Goal: Book appointment/travel/reservation

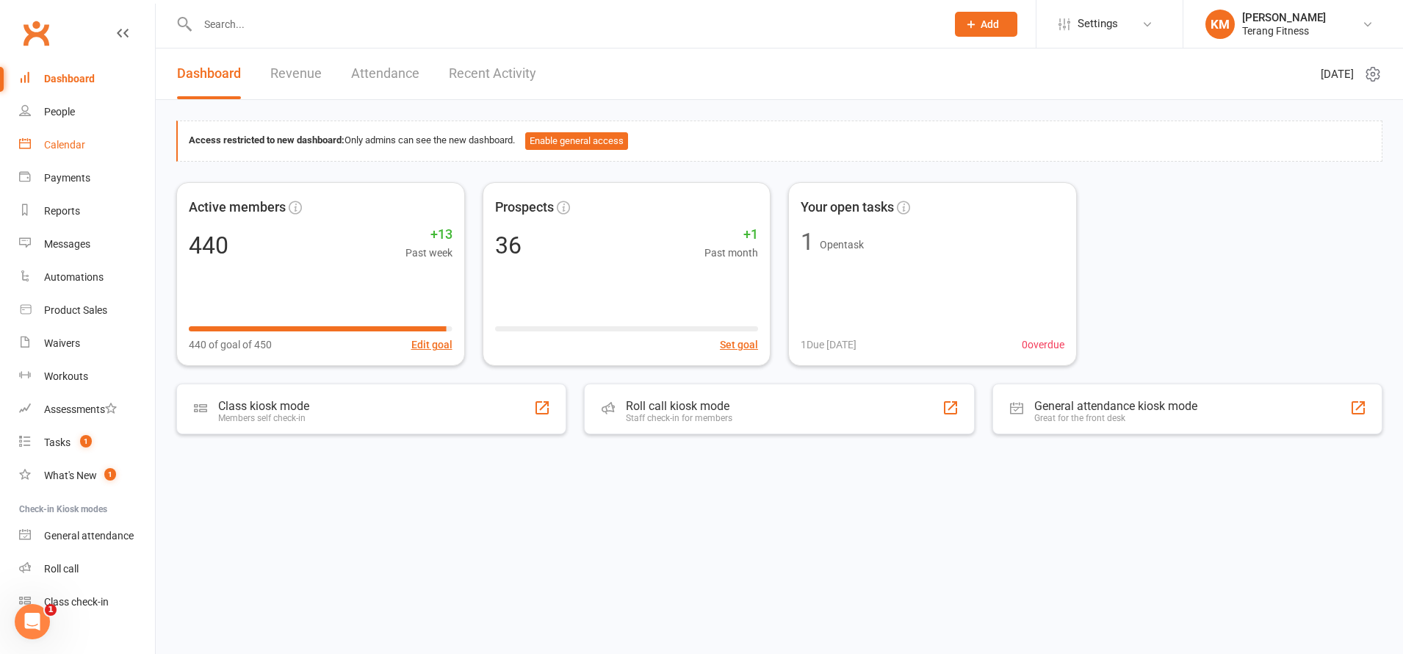
click at [67, 142] on div "Calendar" at bounding box center [64, 145] width 41 height 12
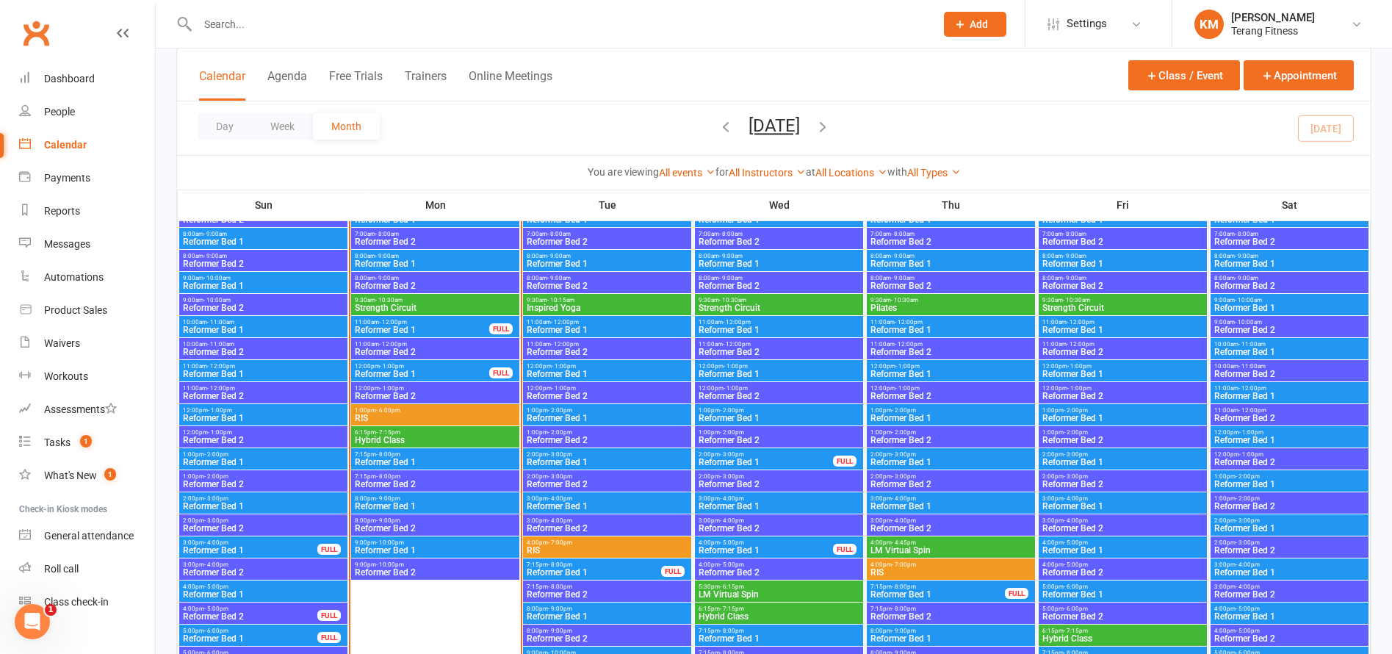
scroll to position [1616, 0]
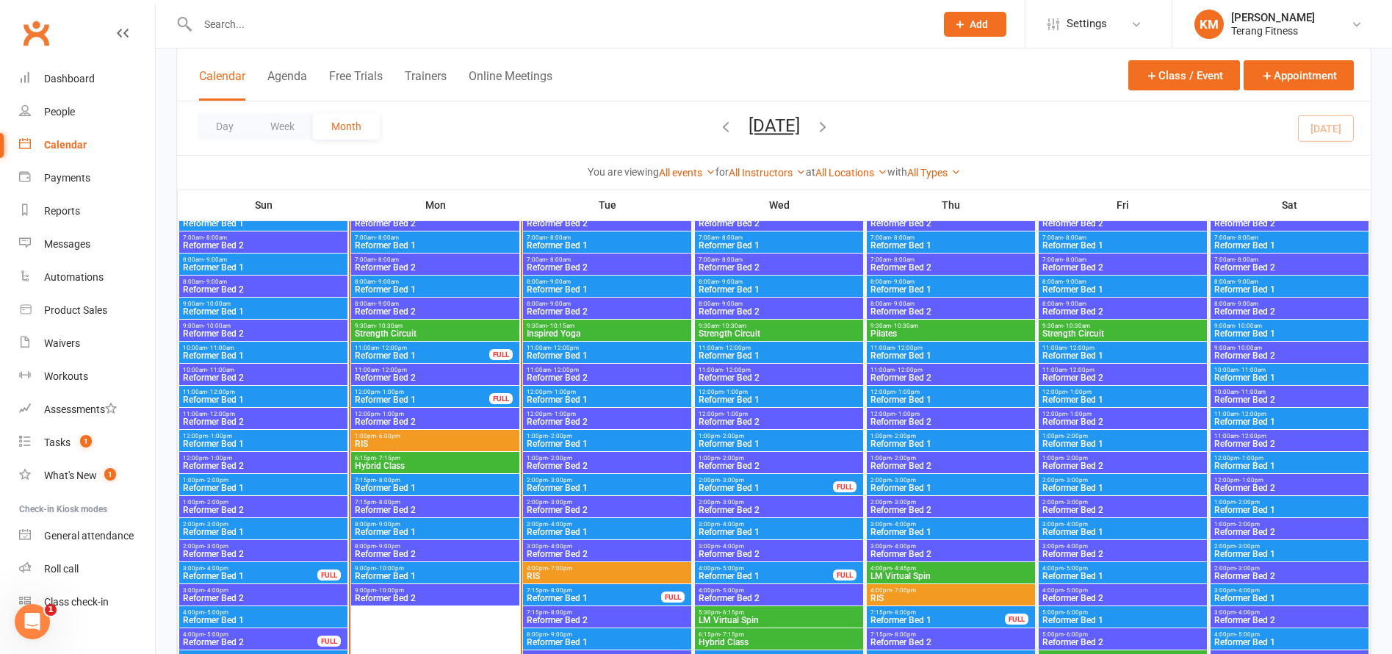
drag, startPoint x: 454, startPoint y: 423, endPoint x: 444, endPoint y: 410, distance: 16.3
click at [444, 411] on span "12:00pm - 1:00pm" at bounding box center [435, 414] width 162 height 7
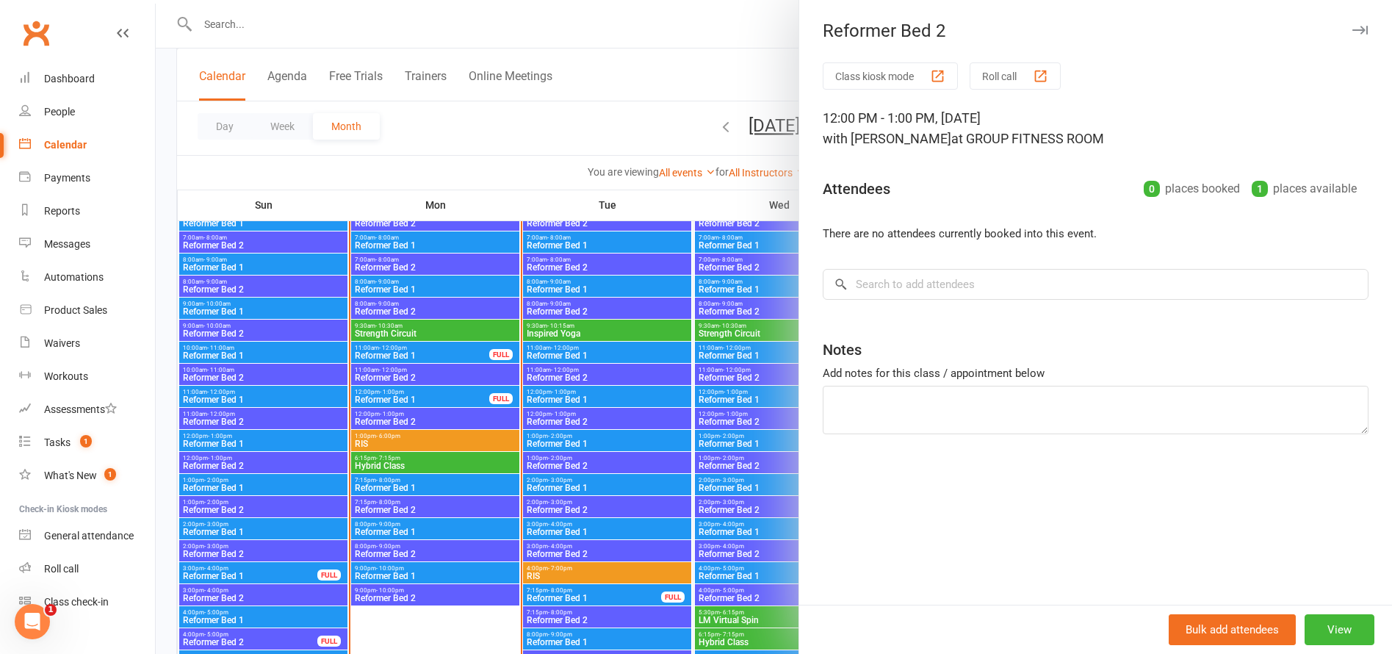
click at [430, 397] on div at bounding box center [774, 327] width 1236 height 654
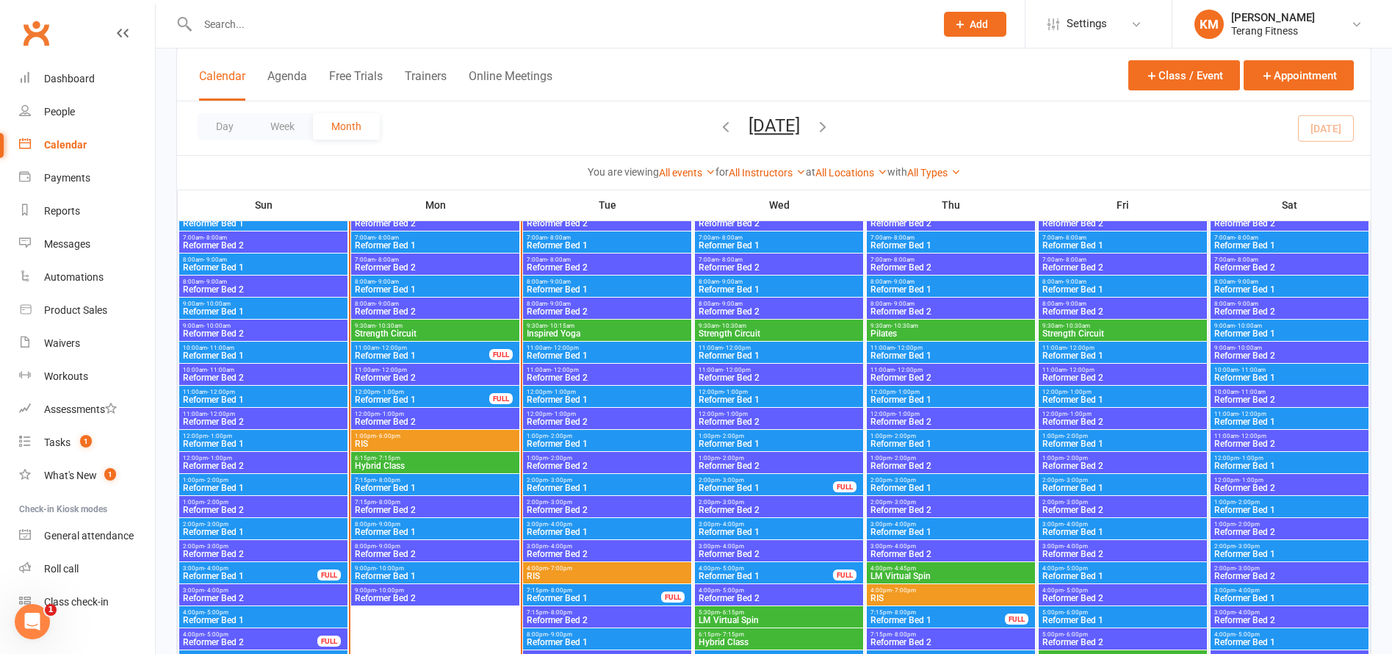
click at [430, 395] on span "Reformer Bed 1" at bounding box center [422, 399] width 136 height 9
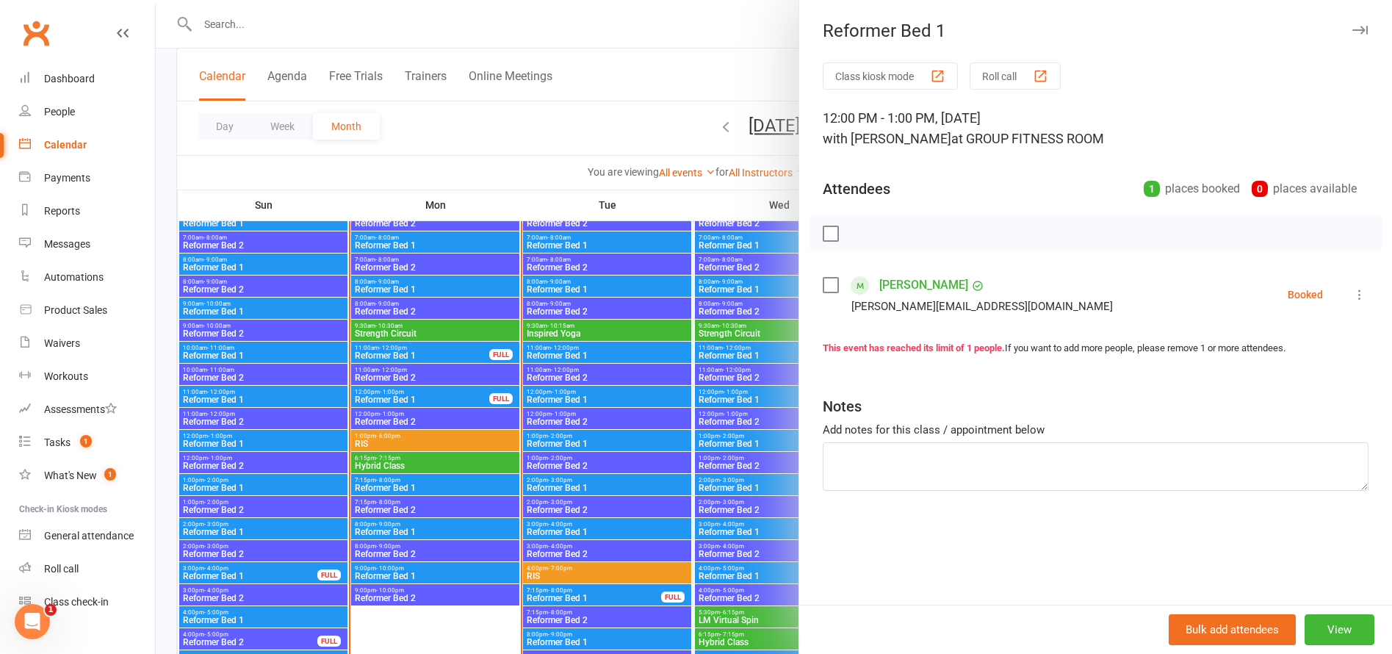
click at [445, 350] on div at bounding box center [774, 327] width 1236 height 654
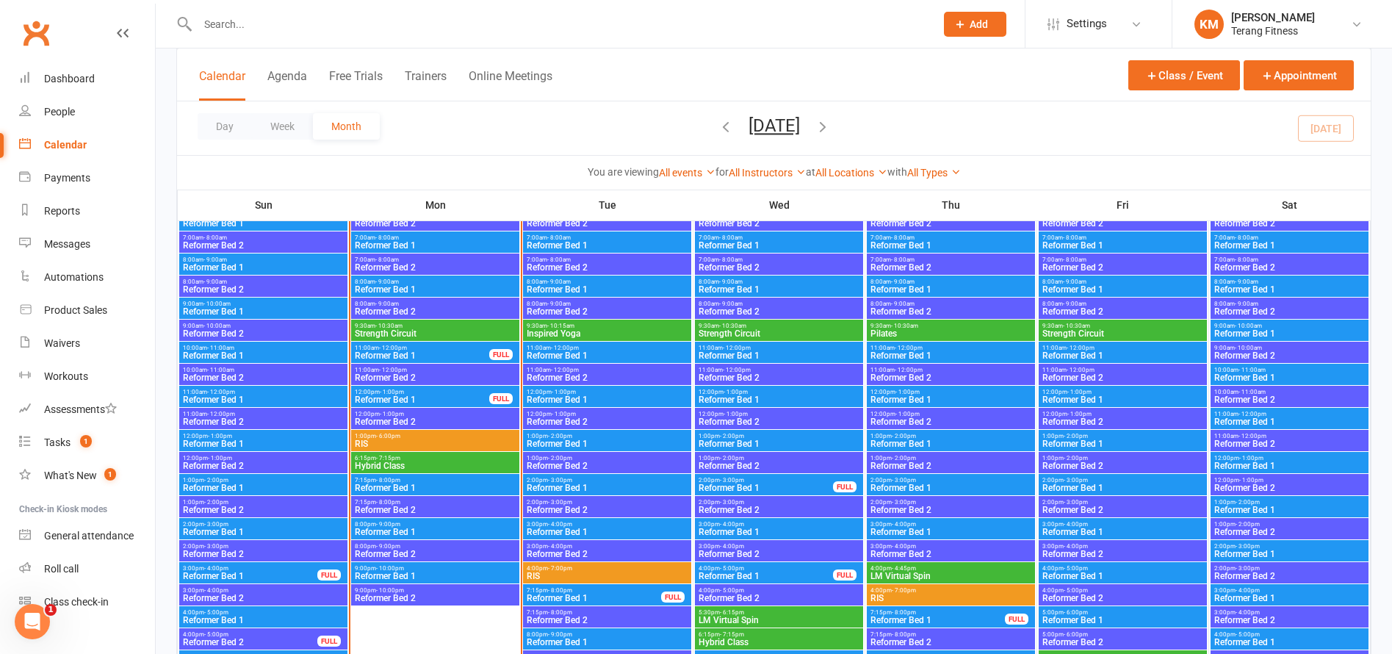
click at [445, 350] on span "11:00am - 12:00pm" at bounding box center [422, 347] width 136 height 7
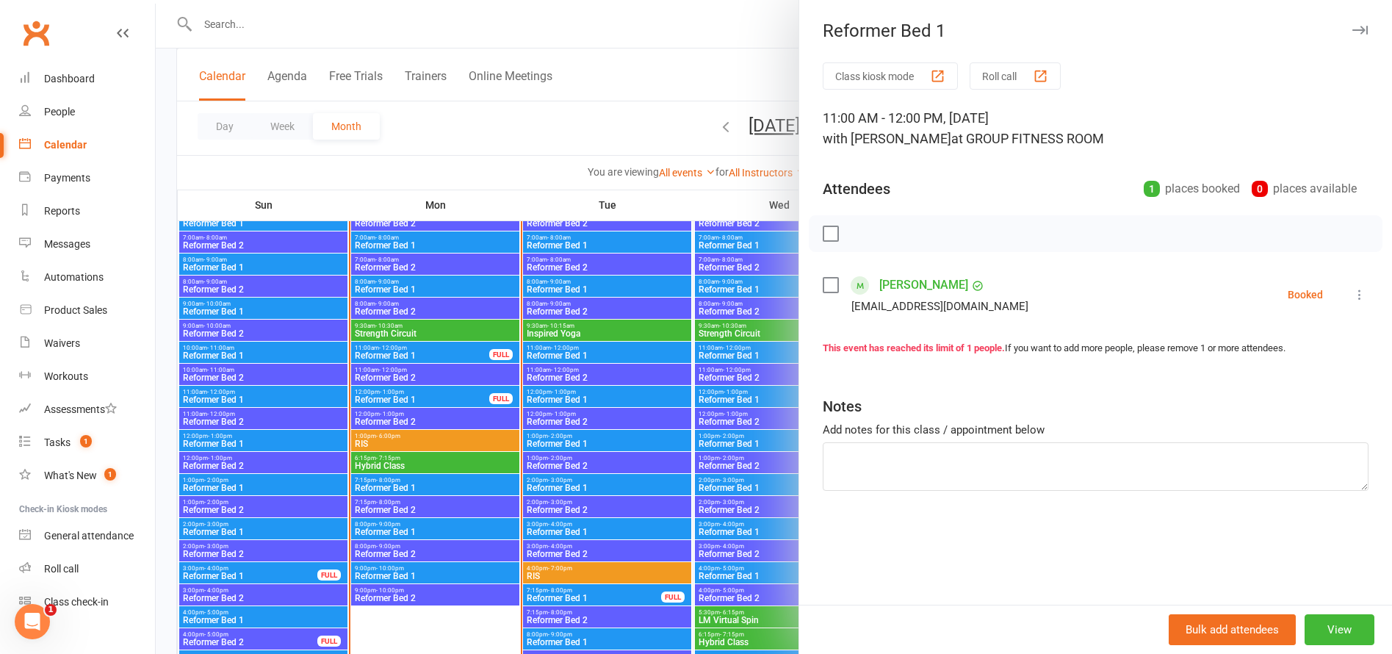
click at [578, 600] on div at bounding box center [774, 327] width 1236 height 654
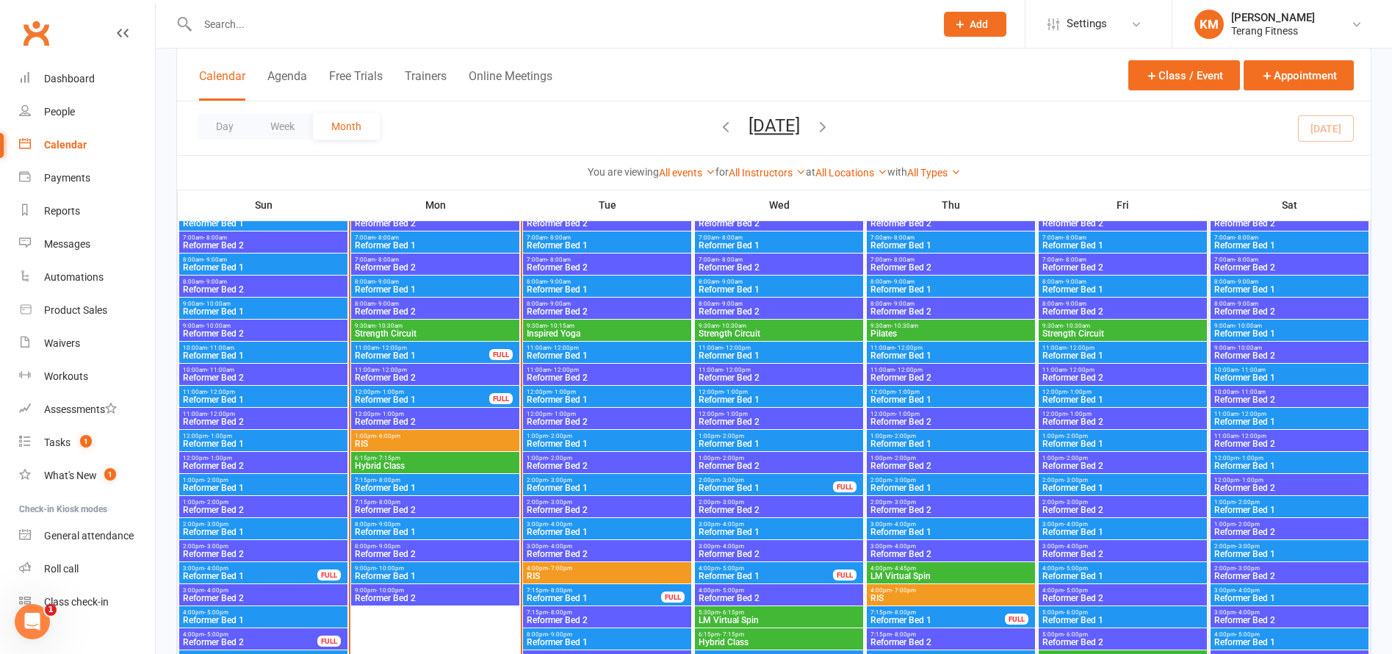
click at [578, 591] on span "7:15pm - 8:00pm" at bounding box center [594, 590] width 136 height 7
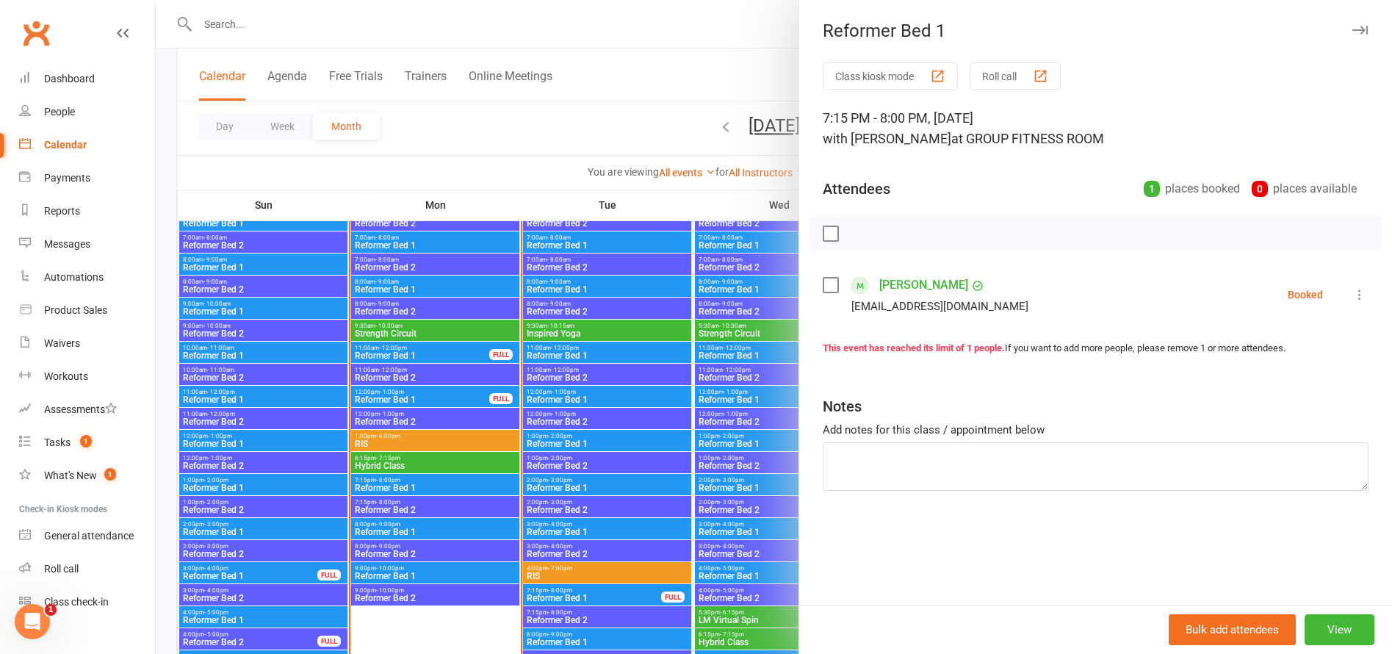
click at [1354, 29] on icon "button" at bounding box center [1359, 30] width 15 height 9
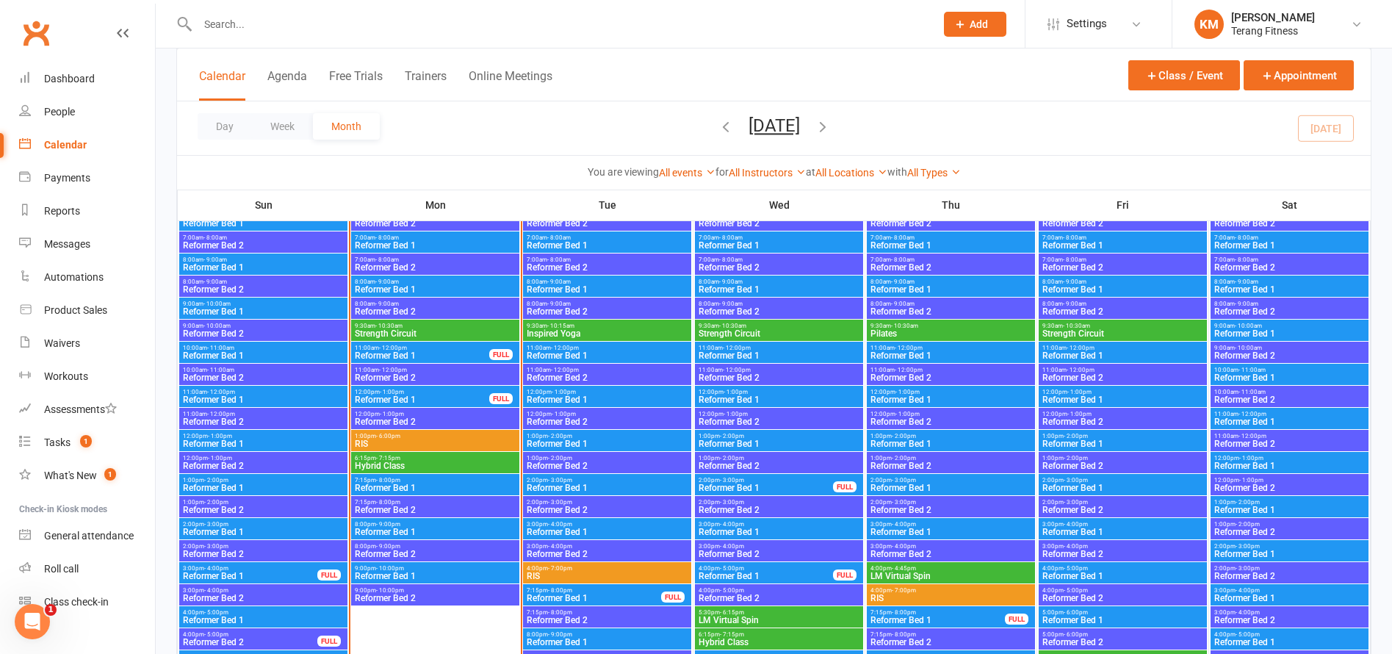
scroll to position [1542, 0]
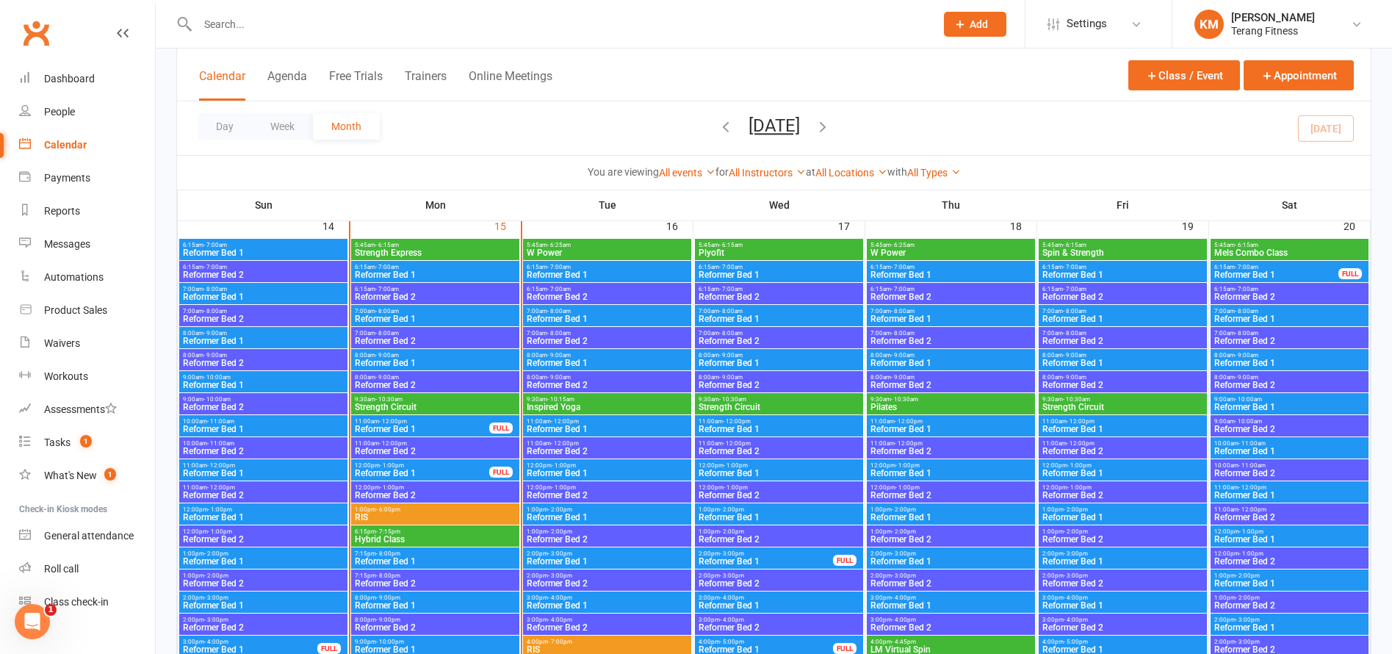
click at [784, 547] on div "2:00pm - 3:00pm Reformer Bed 1 FULL" at bounding box center [779, 557] width 168 height 21
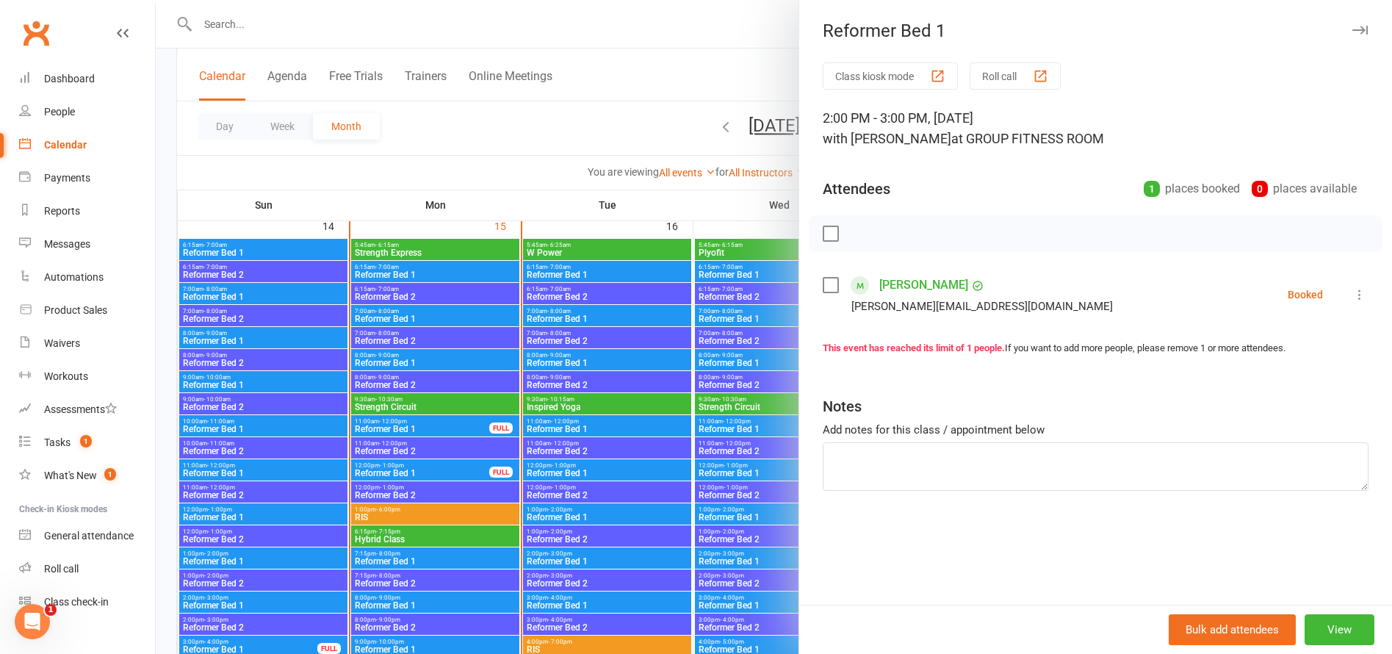
click at [748, 615] on div at bounding box center [774, 327] width 1236 height 654
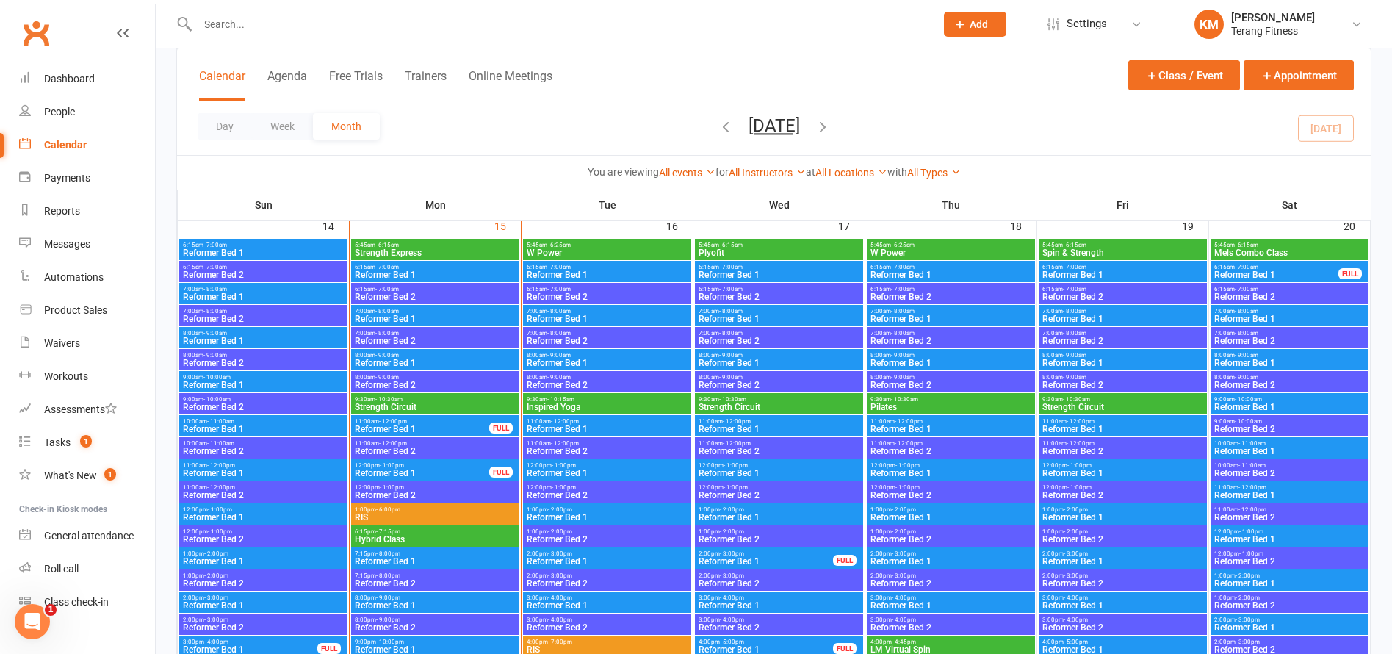
click at [756, 636] on div "4:00pm - 5:00pm Reformer Bed 1 FULL" at bounding box center [779, 645] width 168 height 21
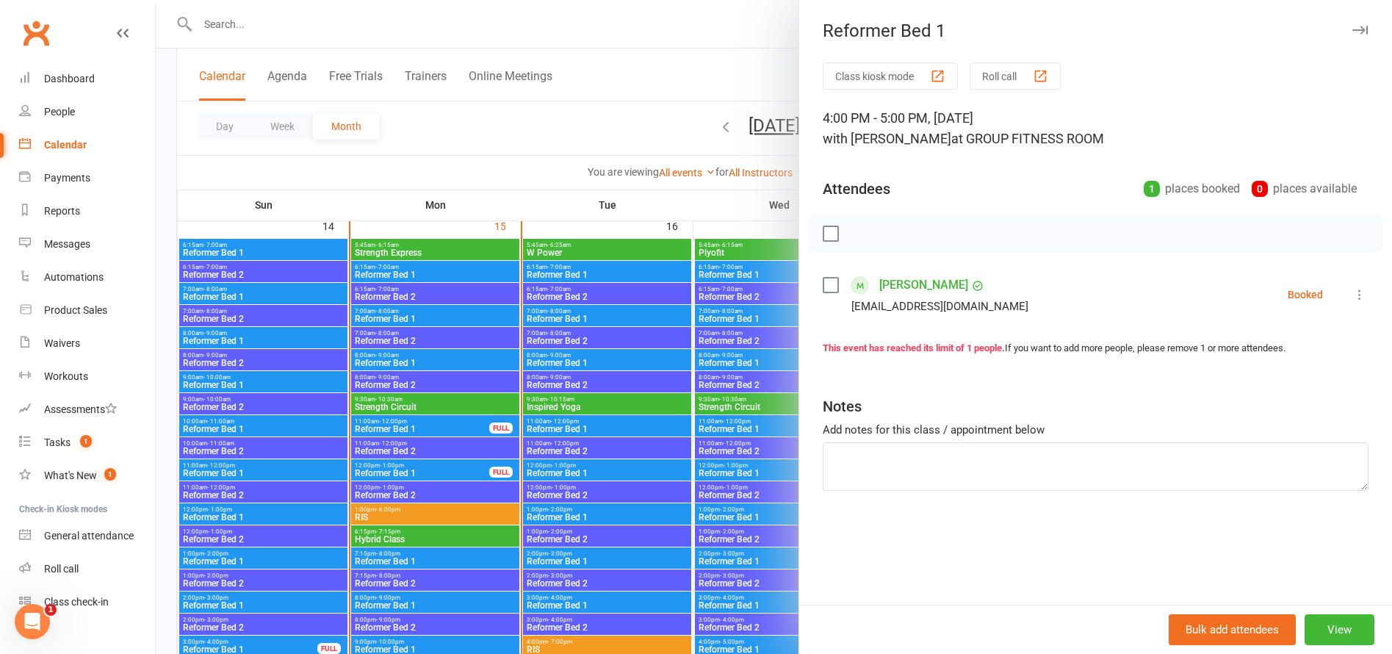
click at [1355, 37] on button "button" at bounding box center [1360, 30] width 18 height 18
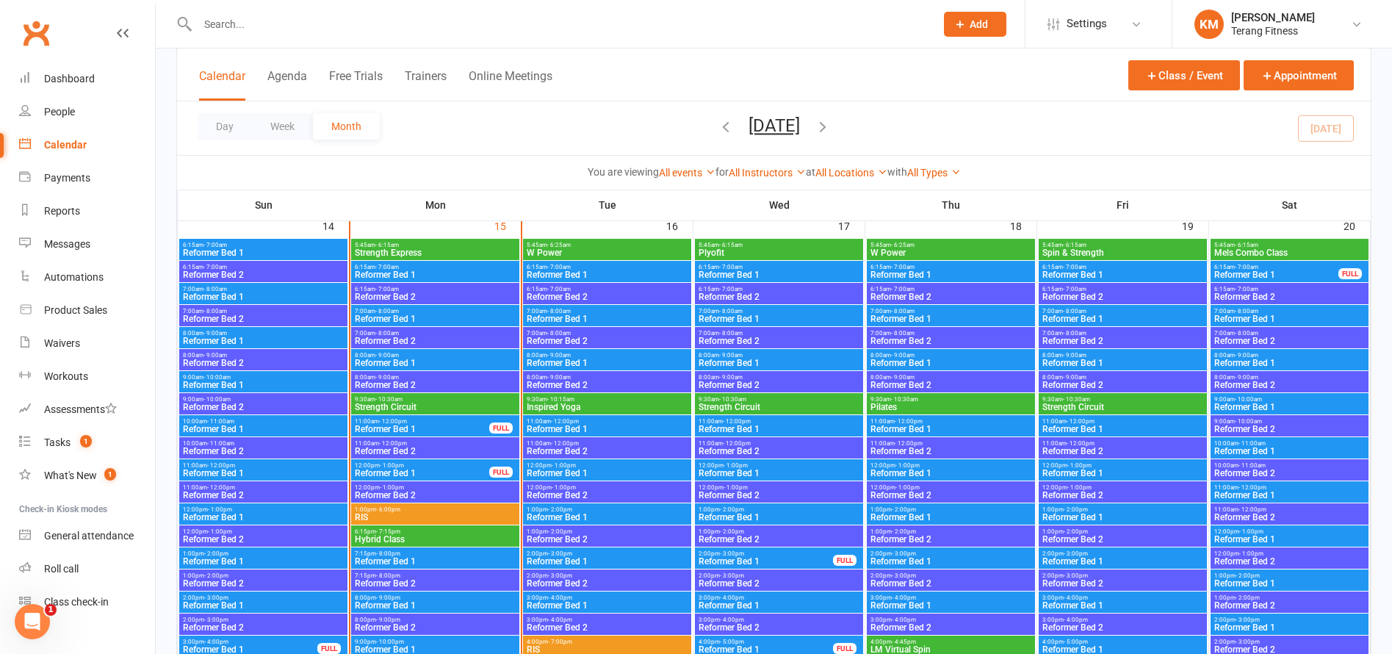
click at [442, 447] on span "Reformer Bed 2" at bounding box center [435, 451] width 162 height 9
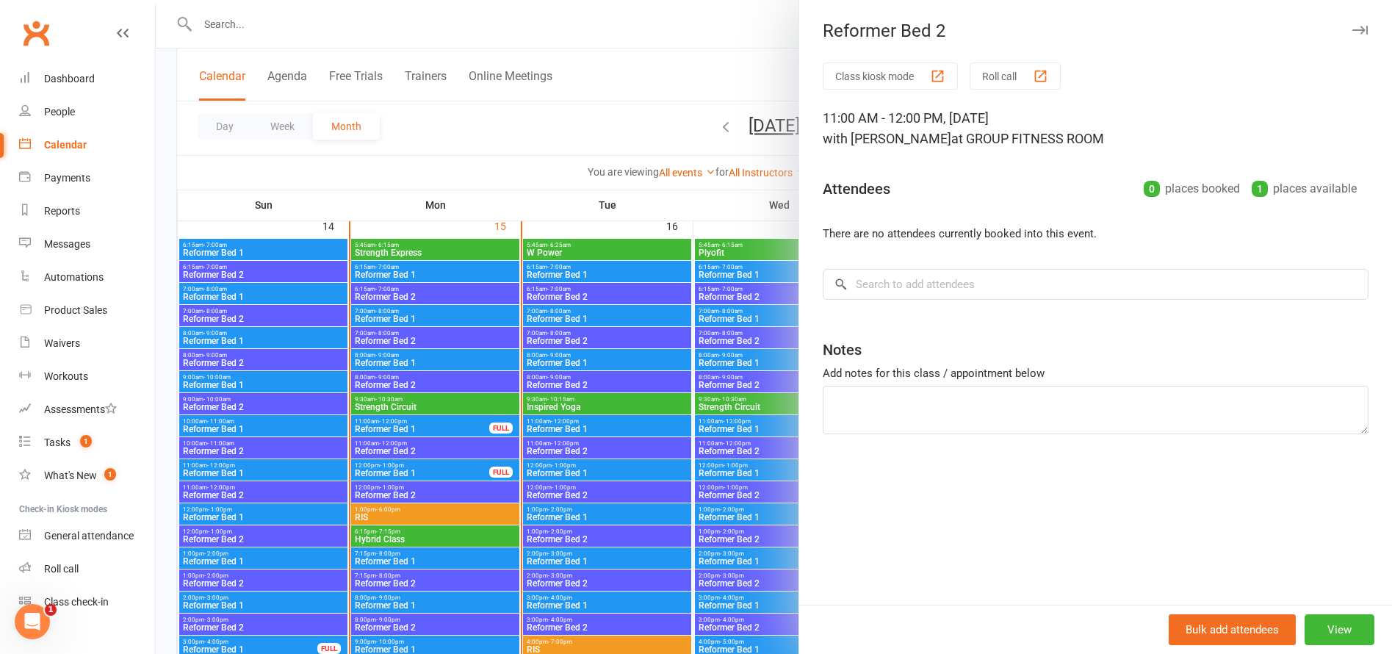
click at [1352, 31] on icon "button" at bounding box center [1359, 30] width 15 height 9
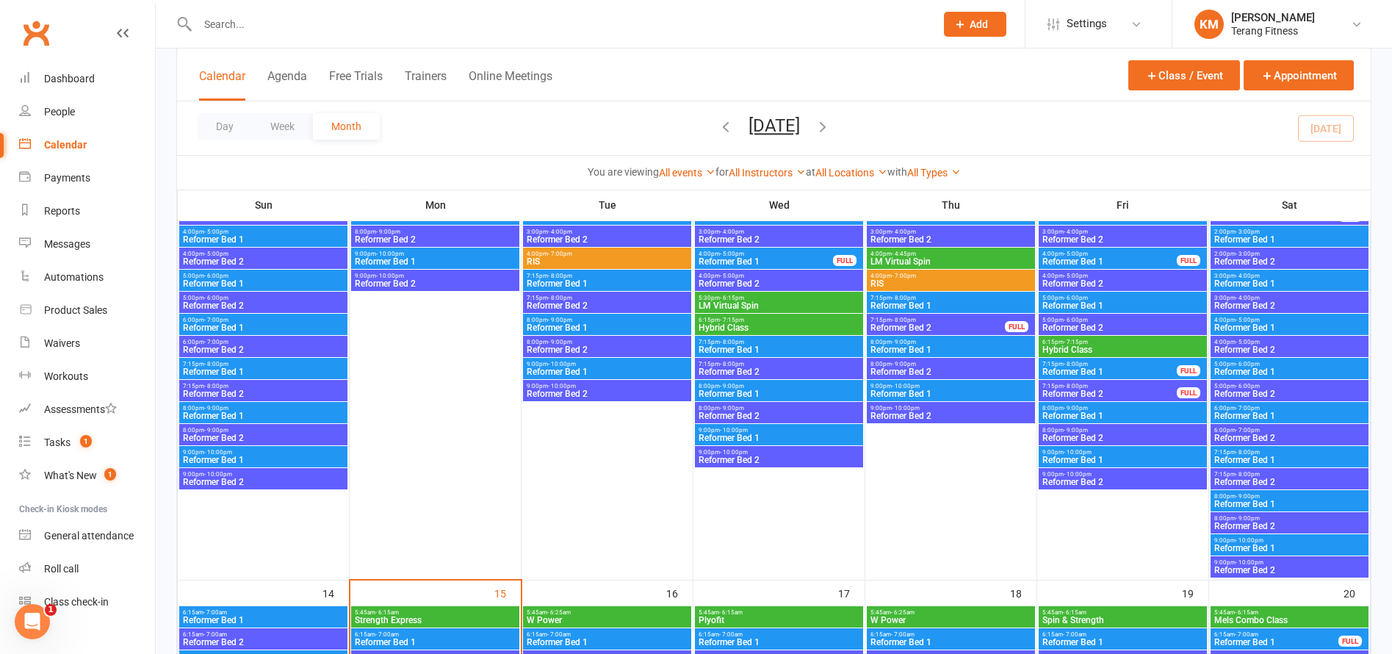
scroll to position [881, 0]
